Goal: Find specific page/section

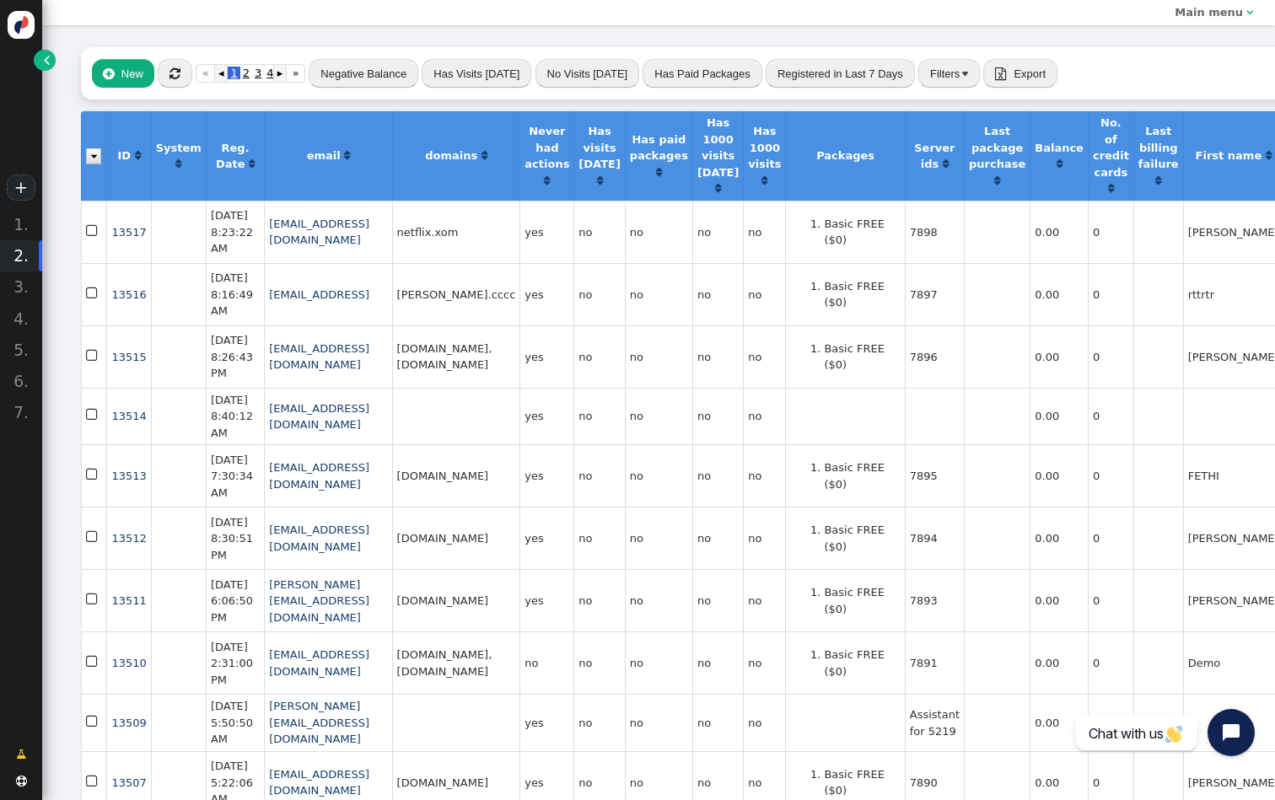
click at [180, 78] on span "" at bounding box center [175, 73] width 11 height 13
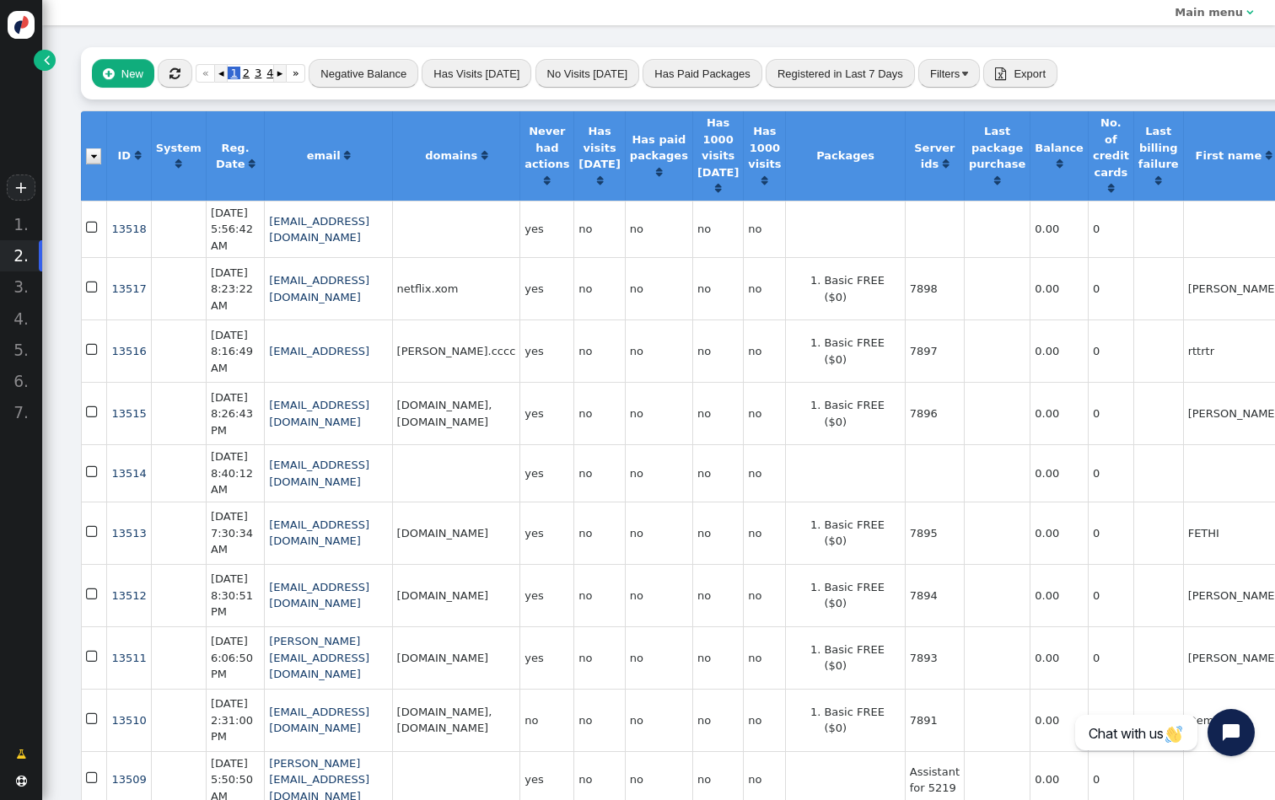
click at [49, 61] on span "" at bounding box center [47, 59] width 6 height 17
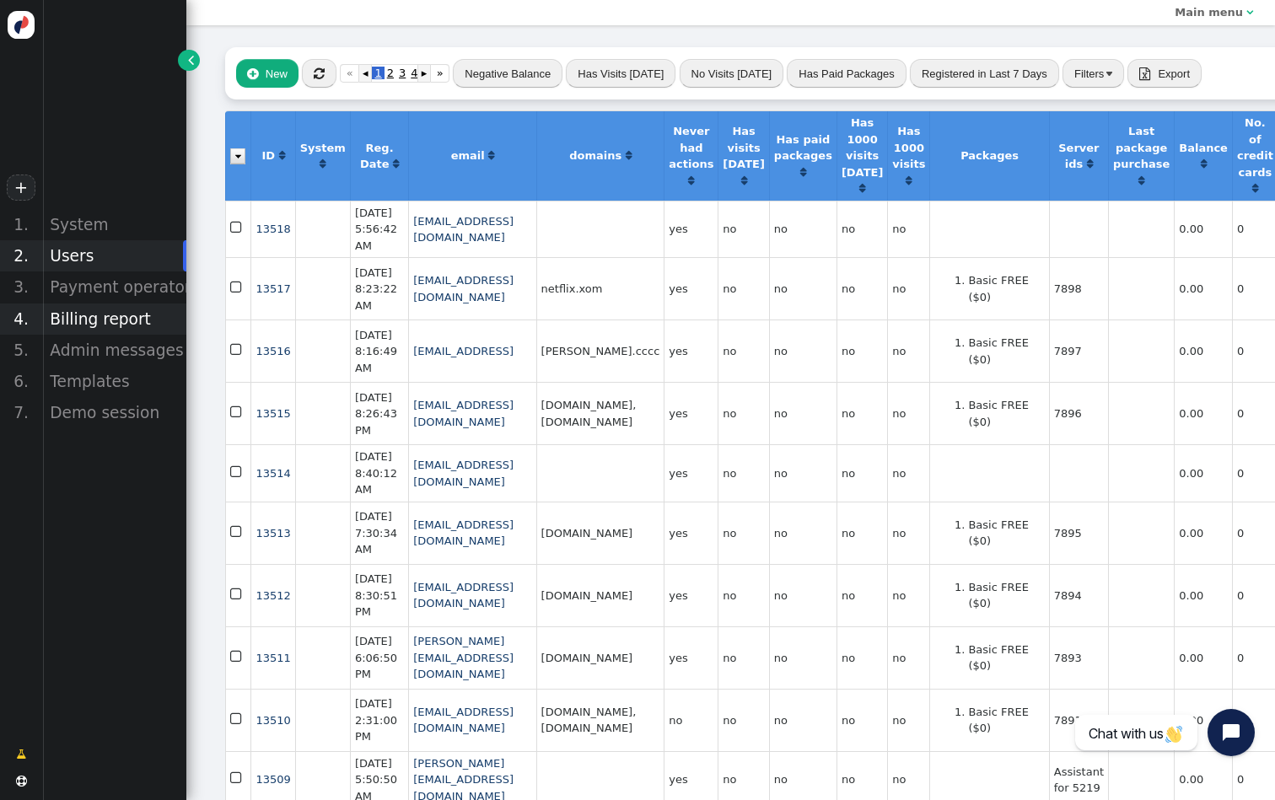
click at [108, 306] on div "Billing report" at bounding box center [114, 319] width 144 height 31
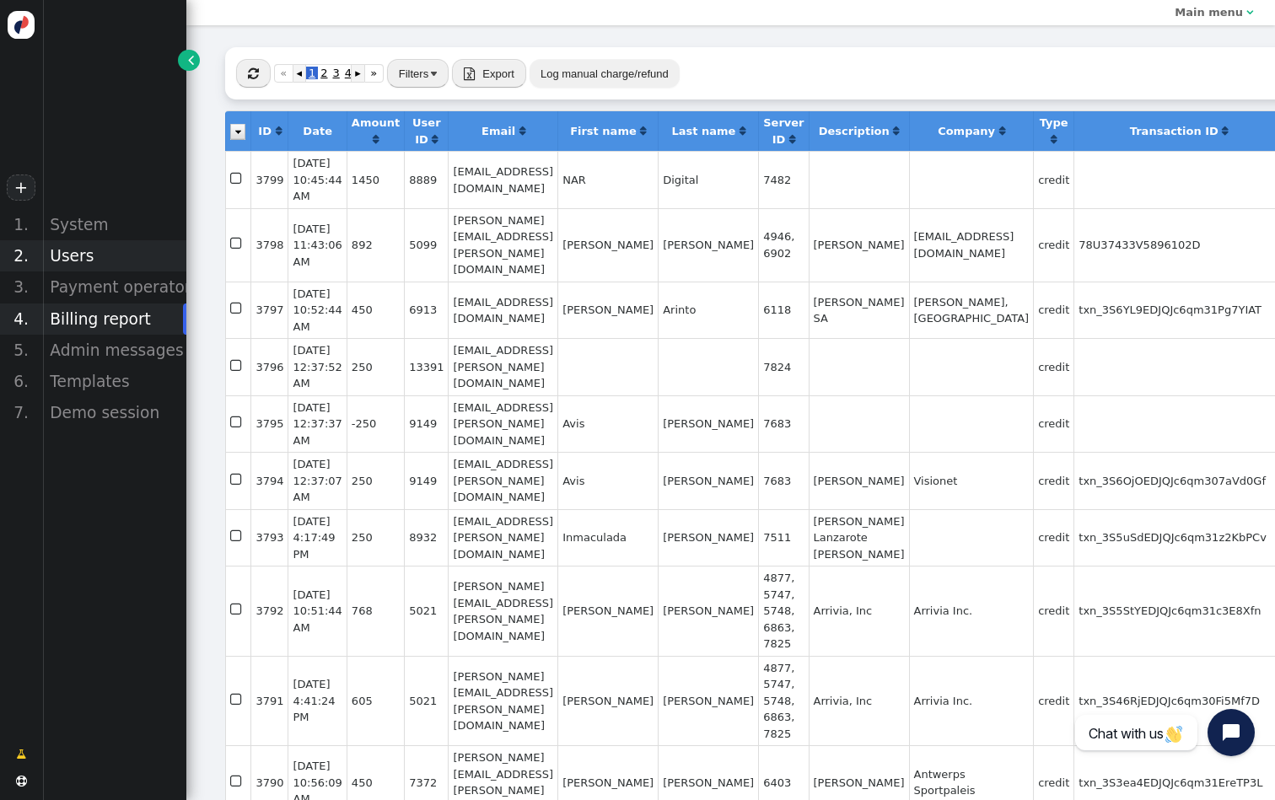
click at [137, 253] on div "Users" at bounding box center [114, 255] width 144 height 31
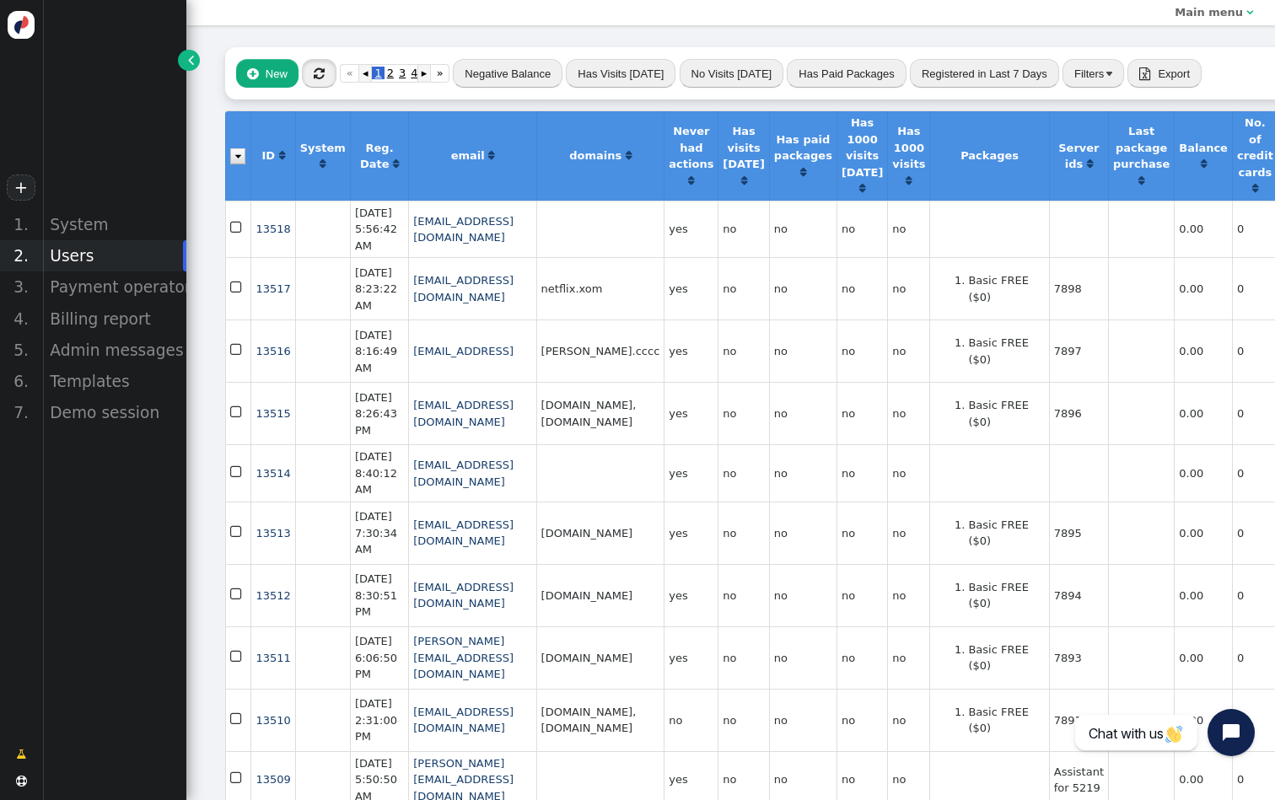
click at [315, 71] on span "" at bounding box center [319, 73] width 11 height 13
click at [137, 214] on div "System" at bounding box center [114, 224] width 144 height 31
